Goal: Task Accomplishment & Management: Manage account settings

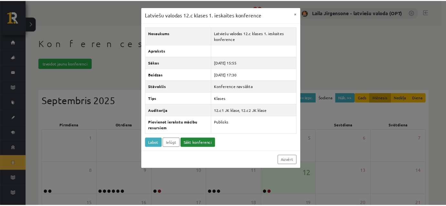
scroll to position [117, 0]
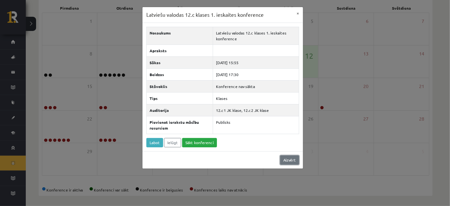
click at [293, 160] on link "Aizvērt" at bounding box center [289, 159] width 19 height 9
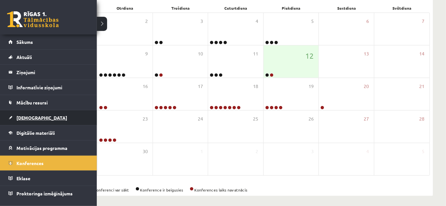
click at [27, 117] on span "[DEMOGRAPHIC_DATA]" at bounding box center [41, 118] width 51 height 6
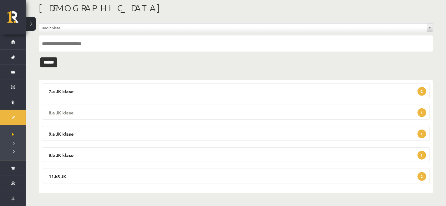
scroll to position [34, 0]
click at [138, 153] on legend "9.b JK klase 1" at bounding box center [236, 155] width 388 height 15
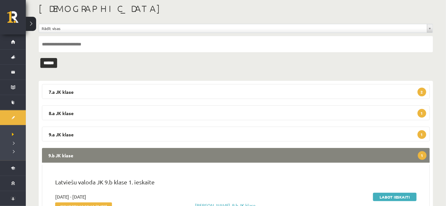
click at [138, 153] on legend "9.b JK klase 1" at bounding box center [236, 155] width 388 height 15
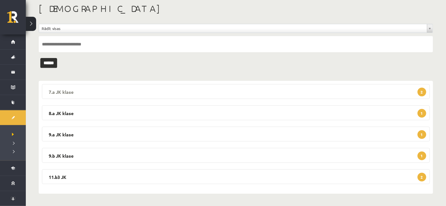
click at [140, 89] on legend "7.a JK klase 2" at bounding box center [236, 91] width 388 height 15
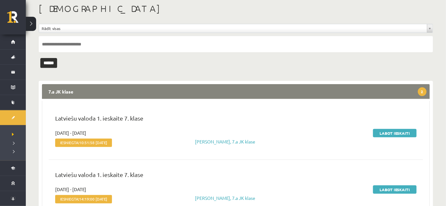
click at [141, 88] on legend "7.a JK klase 2" at bounding box center [236, 91] width 388 height 15
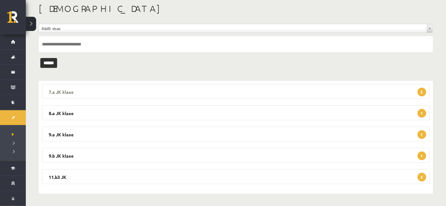
click at [180, 95] on legend "7.a JK klase 2" at bounding box center [236, 91] width 388 height 15
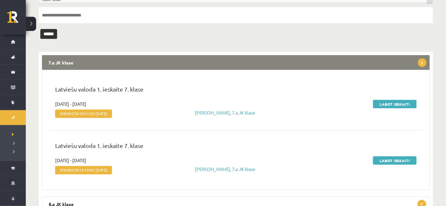
scroll to position [123, 0]
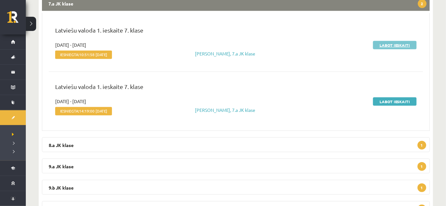
click at [383, 47] on link "Labot ieskaiti" at bounding box center [395, 45] width 44 height 8
